Goal: Transaction & Acquisition: Obtain resource

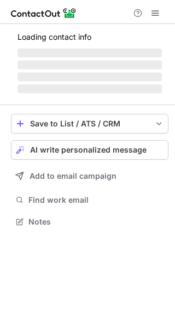
scroll to position [221, 175]
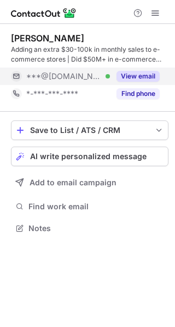
click at [140, 74] on button "View email" at bounding box center [137, 76] width 43 height 11
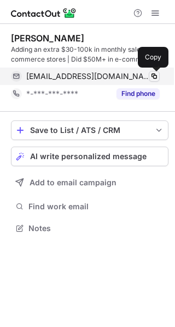
click at [154, 76] on span at bounding box center [154, 76] width 9 height 9
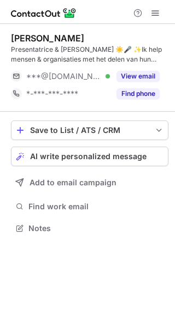
scroll to position [221, 175]
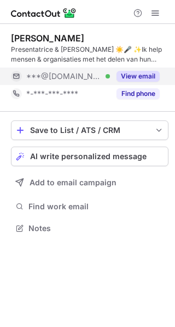
click at [135, 76] on button "View email" at bounding box center [137, 76] width 43 height 11
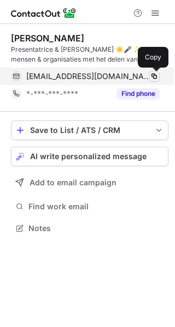
click at [154, 79] on span at bounding box center [154, 76] width 9 height 9
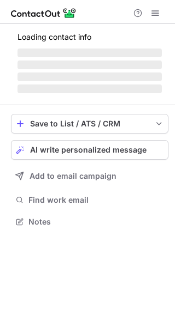
scroll to position [238, 175]
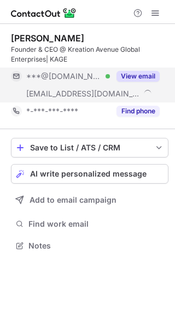
click at [132, 73] on button "View email" at bounding box center [137, 76] width 43 height 11
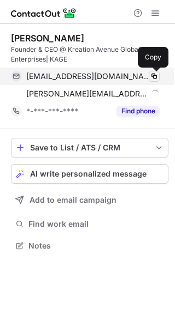
click at [153, 75] on span at bounding box center [154, 76] width 9 height 9
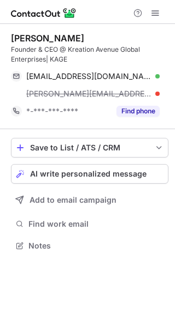
click at [152, 93] on div "deandre@kreationavenue.com" at bounding box center [92, 94] width 133 height 10
